Goal: Check status: Check status

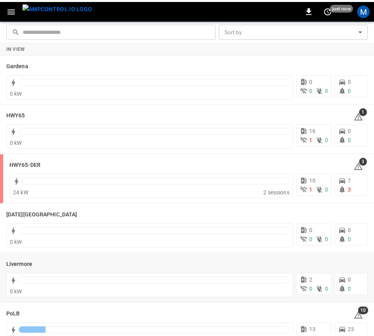
scroll to position [139, 0]
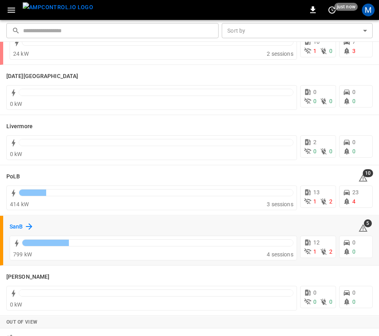
click at [23, 231] on h6 "SanB" at bounding box center [16, 226] width 13 height 9
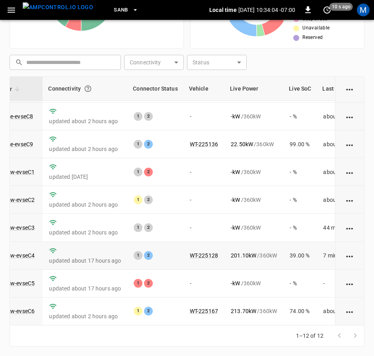
scroll to position [119, 81]
click at [31, 167] on link "ca-sb-sw-evseC1" at bounding box center [13, 172] width 46 height 10
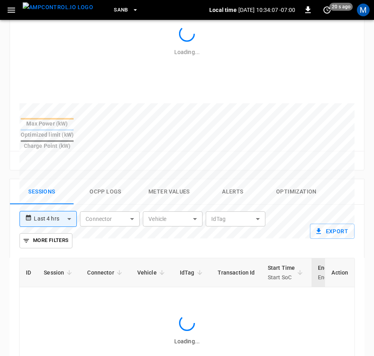
scroll to position [493, 0]
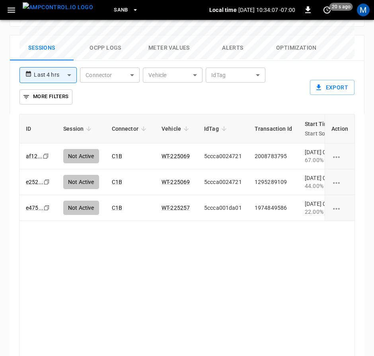
drag, startPoint x: 188, startPoint y: 320, endPoint x: 226, endPoint y: 319, distance: 37.8
click at [226, 319] on div "ID Session Connector Vehicle IdTag Transaction Id Start Time Start SoC End Time…" at bounding box center [187, 238] width 336 height 249
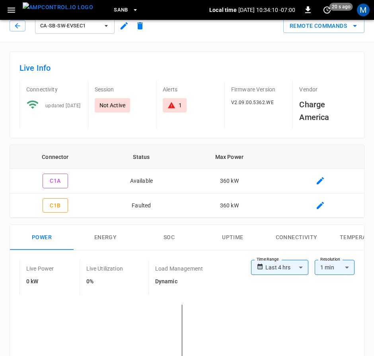
scroll to position [0, 0]
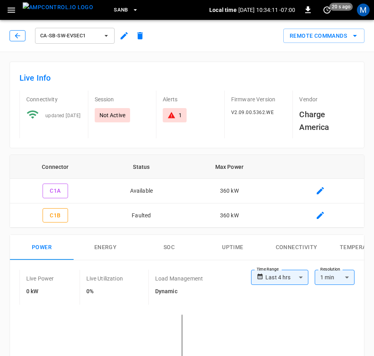
click at [20, 31] on button "button" at bounding box center [18, 35] width 16 height 11
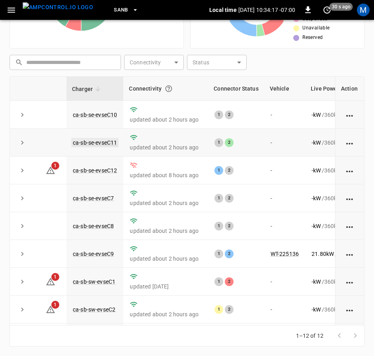
click at [105, 141] on link "ca-sb-se-evseC11" at bounding box center [94, 143] width 47 height 10
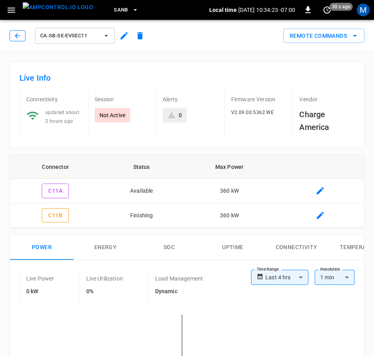
click at [17, 36] on icon "button" at bounding box center [18, 36] width 8 height 8
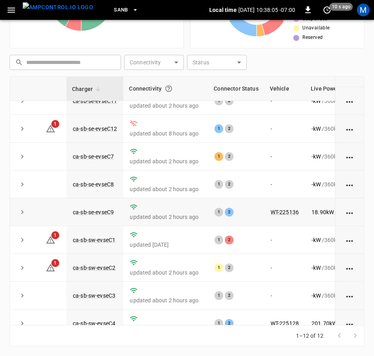
scroll to position [119, 0]
